Goal: Task Accomplishment & Management: Manage account settings

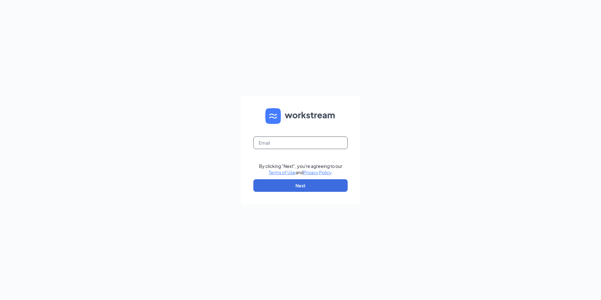
click at [265, 142] on input "text" at bounding box center [300, 142] width 94 height 13
type input "[EMAIL_ADDRESS][DOMAIN_NAME]"
click at [294, 182] on button "Next" at bounding box center [300, 185] width 94 height 13
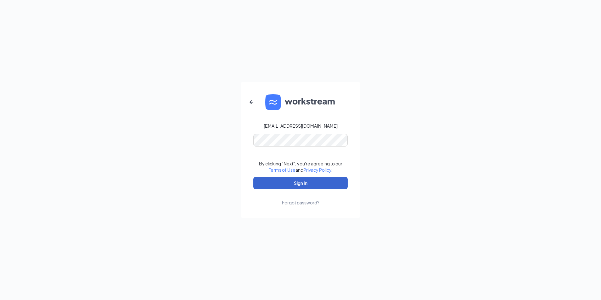
click at [298, 181] on button "Sign In" at bounding box center [300, 183] width 94 height 13
click at [299, 184] on button "Sign In" at bounding box center [300, 183] width 94 height 13
click at [239, 147] on div "[EMAIL_ADDRESS][DOMAIN_NAME] By clicking "Next", you're agreeing to our Terms o…" at bounding box center [300, 150] width 601 height 300
click at [253, 177] on button "Sign In" at bounding box center [300, 183] width 94 height 13
click at [314, 181] on button "Sign In" at bounding box center [300, 183] width 94 height 13
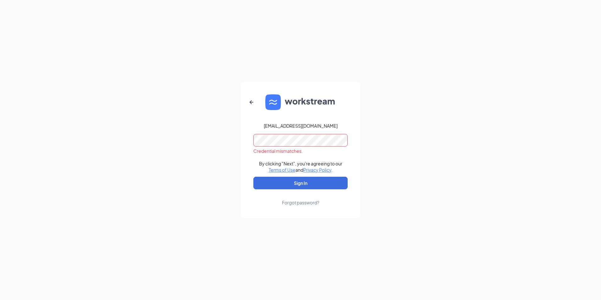
click at [307, 202] on div "Forgot password?" at bounding box center [300, 202] width 37 height 6
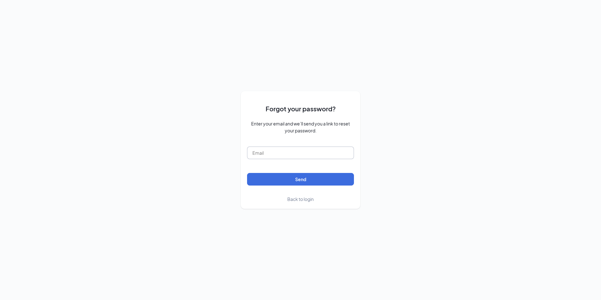
click at [276, 152] on input "text" at bounding box center [300, 152] width 107 height 13
type input "[EMAIL_ADDRESS][DOMAIN_NAME]"
click at [282, 180] on button "Send" at bounding box center [300, 179] width 107 height 13
